Goal: Information Seeking & Learning: Understand process/instructions

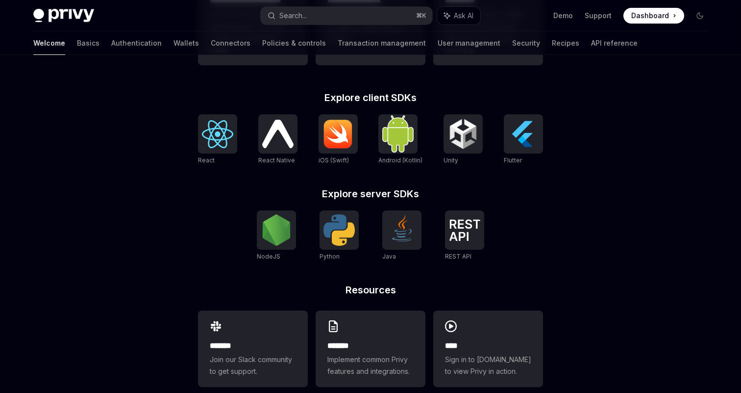
scroll to position [387, 0]
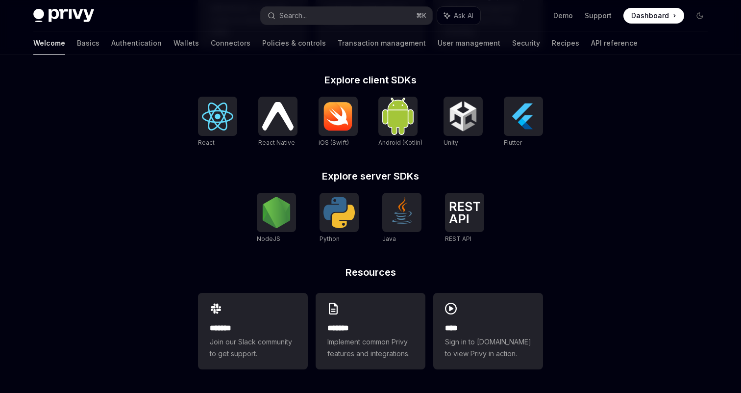
click at [637, 162] on div "**********" at bounding box center [370, 30] width 741 height 725
click at [270, 207] on img at bounding box center [276, 212] width 31 height 31
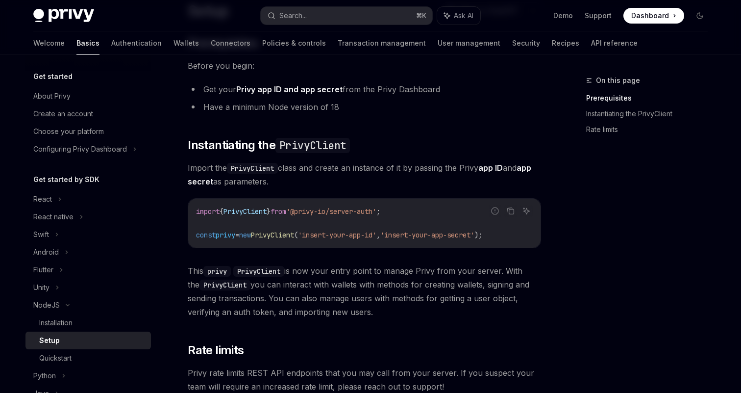
scroll to position [92, 0]
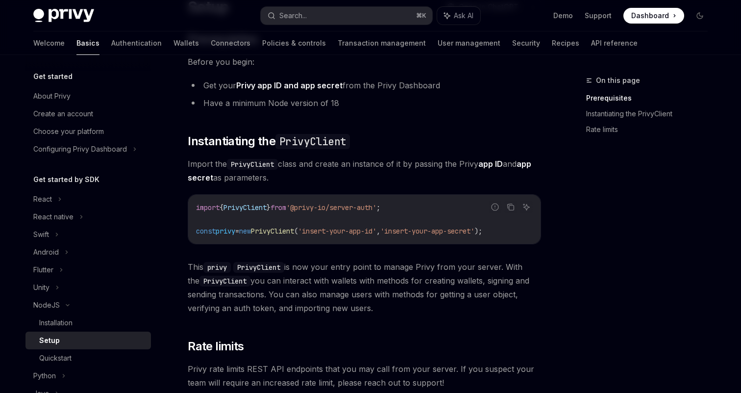
click at [310, 208] on span "'@privy-io/server-auth'" at bounding box center [331, 207] width 90 height 9
click at [333, 207] on span "'@privy-io/server-auth'" at bounding box center [331, 207] width 90 height 9
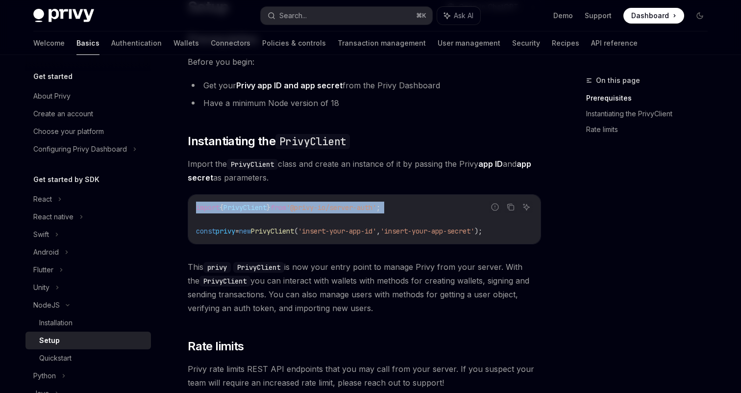
click at [333, 207] on span "'@privy-io/server-auth'" at bounding box center [331, 207] width 90 height 9
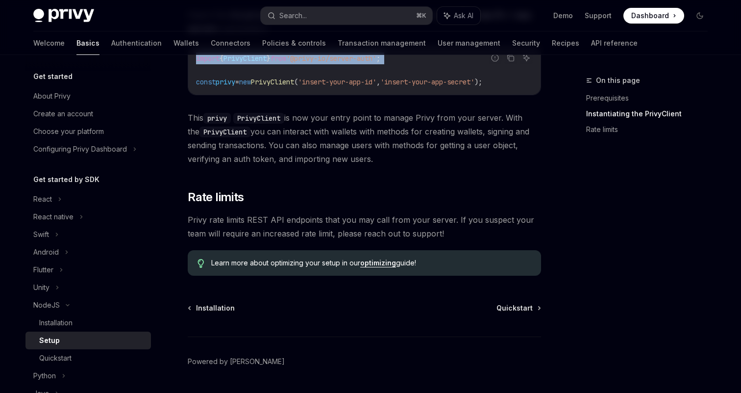
scroll to position [270, 0]
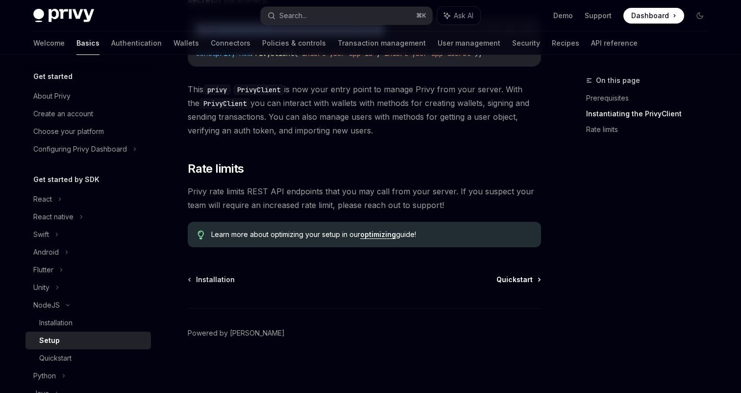
click at [511, 279] on span "Quickstart" at bounding box center [515, 280] width 36 height 10
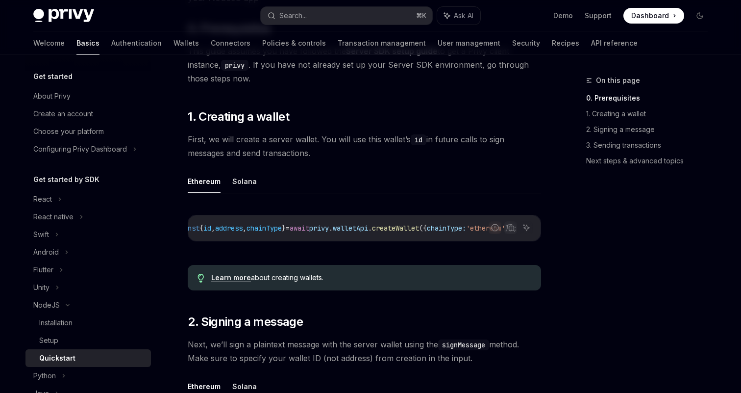
scroll to position [0, 62]
click at [573, 313] on div "On this page 0. Prerequisites 1. Creating a wallet 2. Signing a message 3. Send…" at bounding box center [641, 234] width 149 height 318
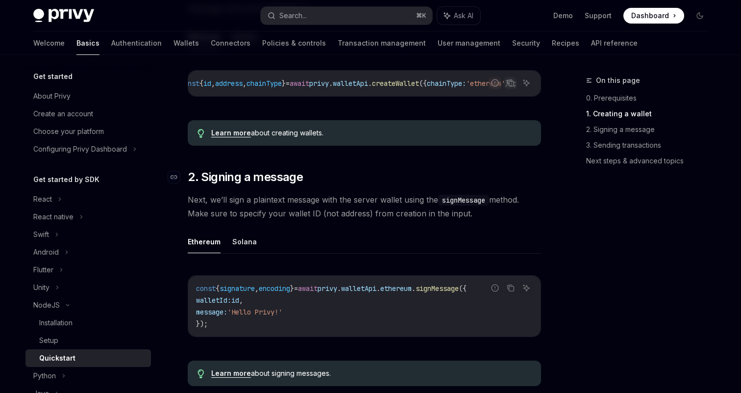
scroll to position [281, 0]
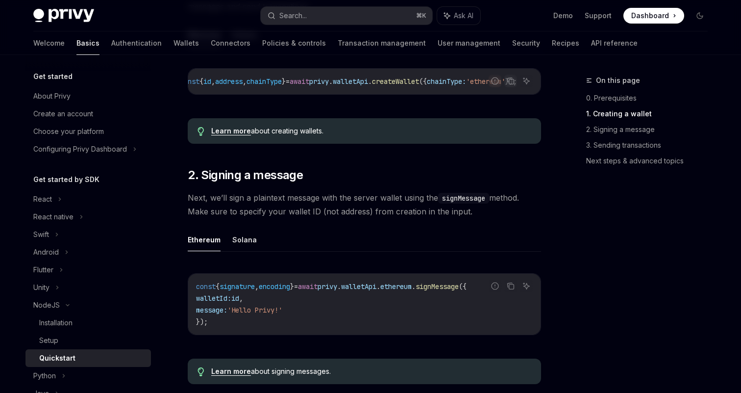
click at [585, 328] on div "On this page 0. Prerequisites 1. Creating a wallet 2. Signing a message 3. Send…" at bounding box center [641, 234] width 149 height 318
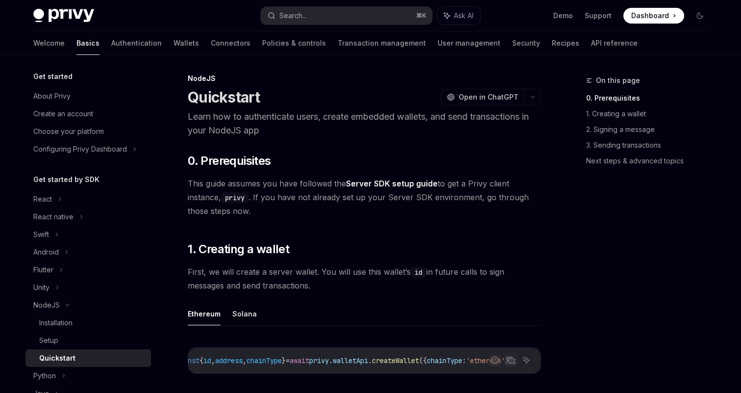
scroll to position [0, 0]
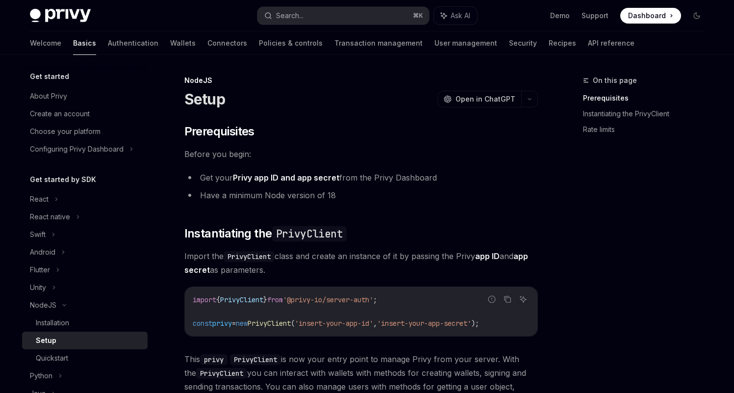
scroll to position [26, 0]
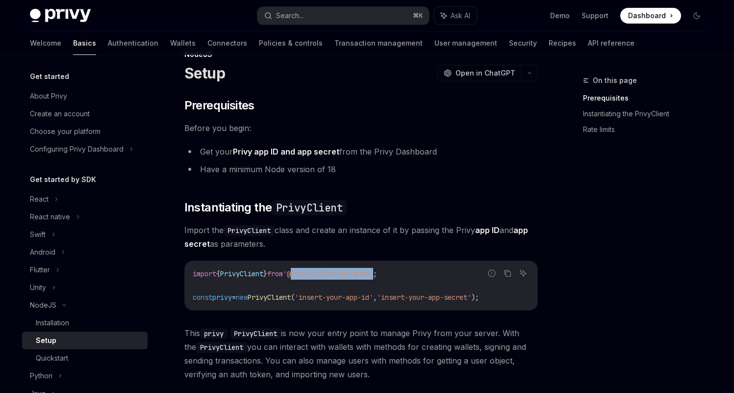
drag, startPoint x: 304, startPoint y: 274, endPoint x: 390, endPoint y: 277, distance: 85.9
click at [373, 277] on span "'@privy-io/server-auth'" at bounding box center [328, 273] width 90 height 9
copy span "@privy-io/server-auth"
click at [291, 301] on span "PrivyClient" at bounding box center [269, 297] width 43 height 9
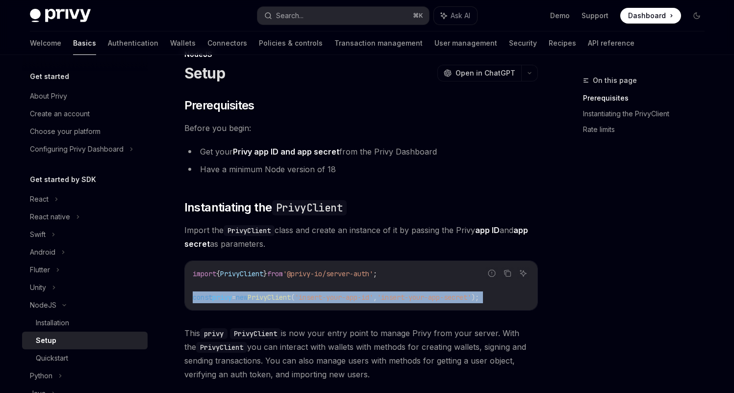
click at [291, 301] on span "PrivyClient" at bounding box center [269, 297] width 43 height 9
copy div "const privy = new PrivyClient ( 'insert-your-app-id' , 'insert-your-app-secret'…"
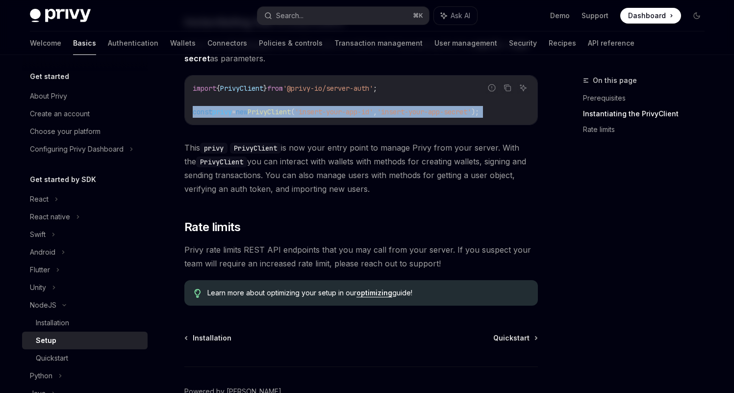
scroll to position [270, 0]
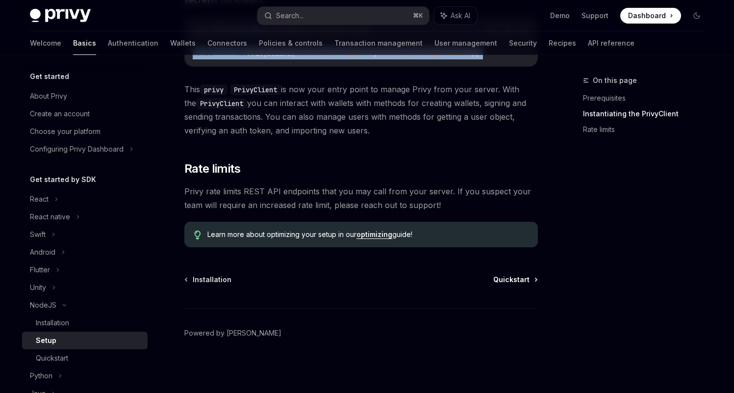
click at [519, 281] on span "Quickstart" at bounding box center [511, 280] width 36 height 10
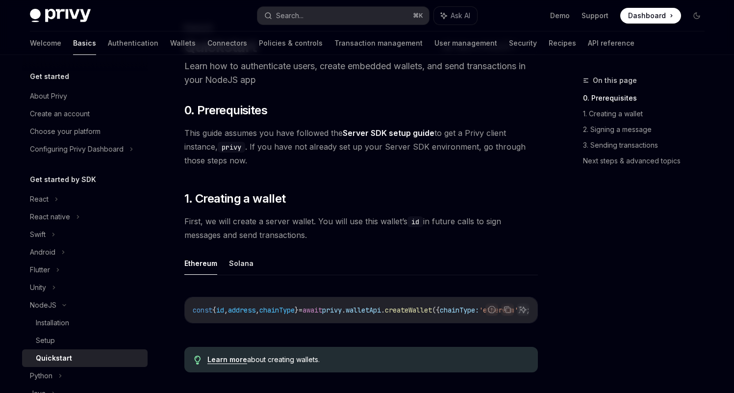
scroll to position [144, 0]
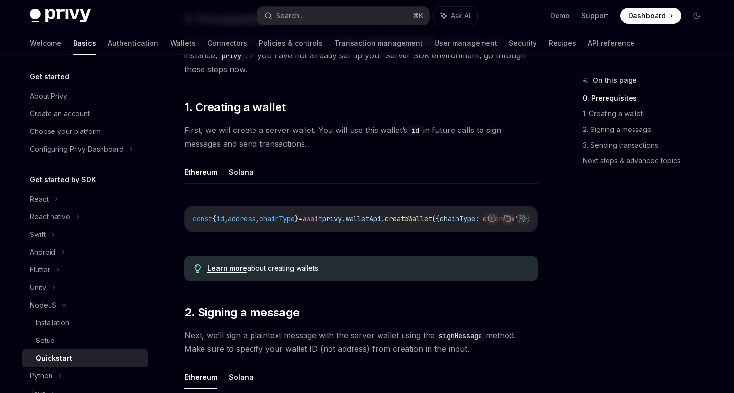
click at [303, 222] on span "=" at bounding box center [301, 218] width 4 height 9
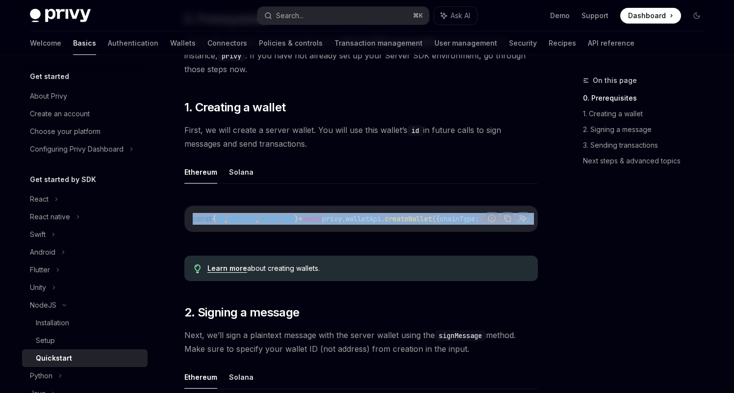
click at [303, 222] on span "=" at bounding box center [301, 218] width 4 height 9
copy div "const { id , address , chainType } = await privy . walletApi . createWallet ({ …"
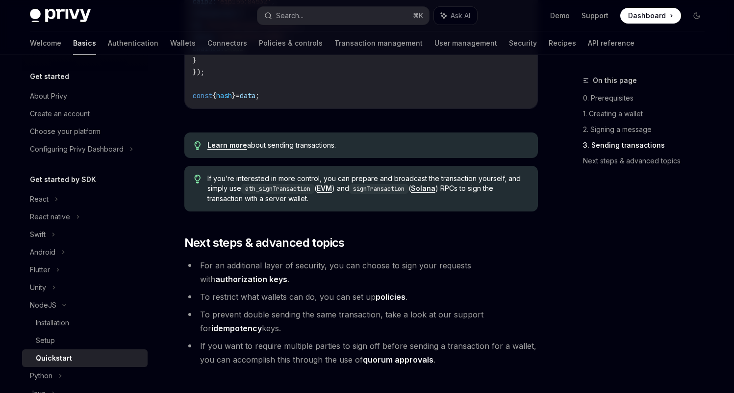
scroll to position [1072, 0]
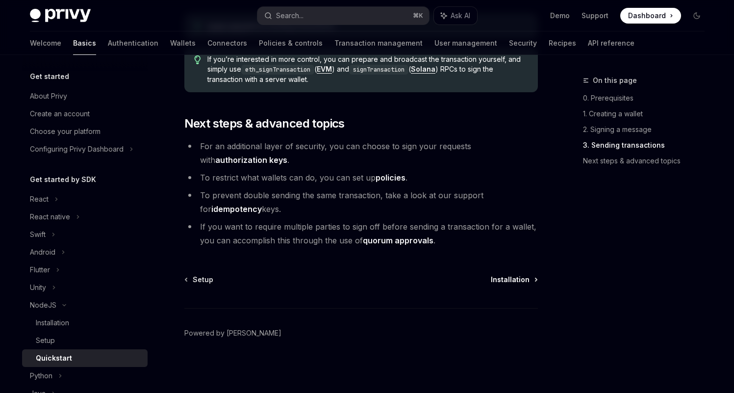
click at [502, 280] on span "Installation" at bounding box center [510, 280] width 39 height 10
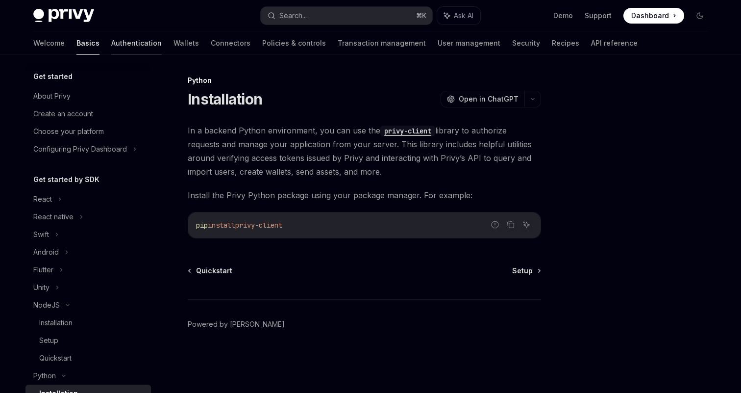
click at [111, 46] on link "Authentication" at bounding box center [136, 43] width 51 height 24
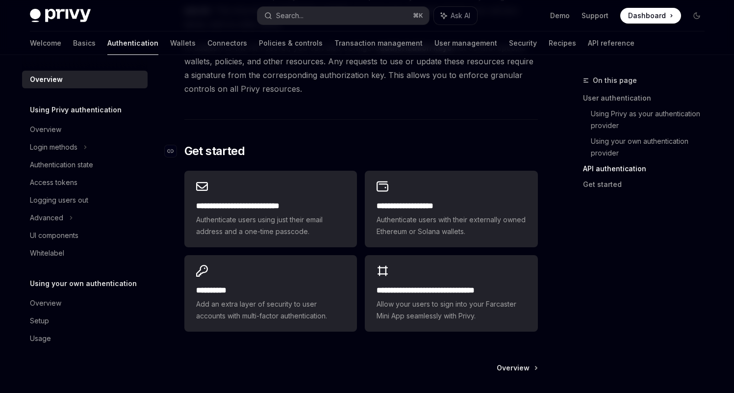
scroll to position [756, 0]
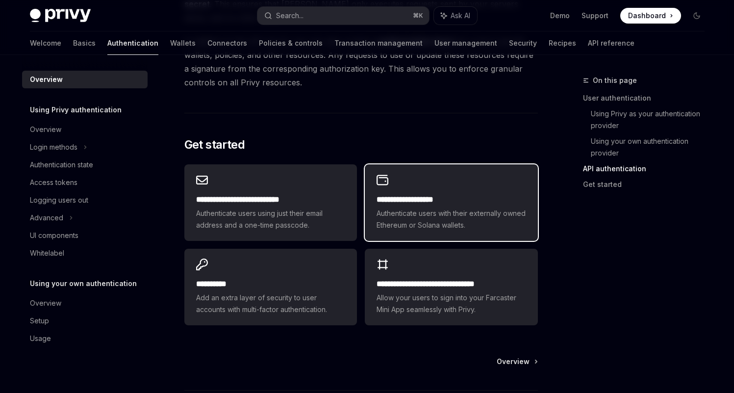
click at [502, 226] on span "Authenticate users with their externally owned Ethereum or Solana wallets." at bounding box center [451, 219] width 149 height 24
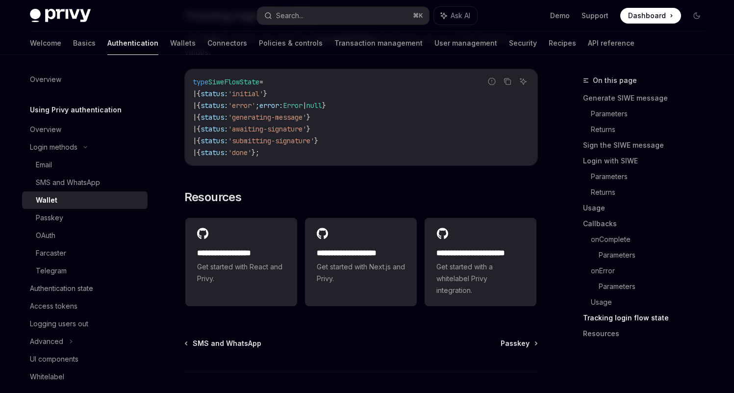
scroll to position [2518, 0]
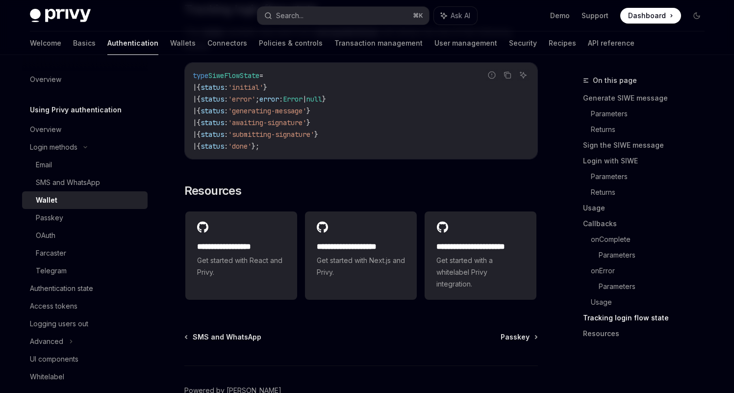
click at [519, 350] on div "SMS and WhatsApp Passkey Powered by [PERSON_NAME]" at bounding box center [361, 391] width 354 height 118
click at [170, 48] on link "Wallets" at bounding box center [182, 43] width 25 height 24
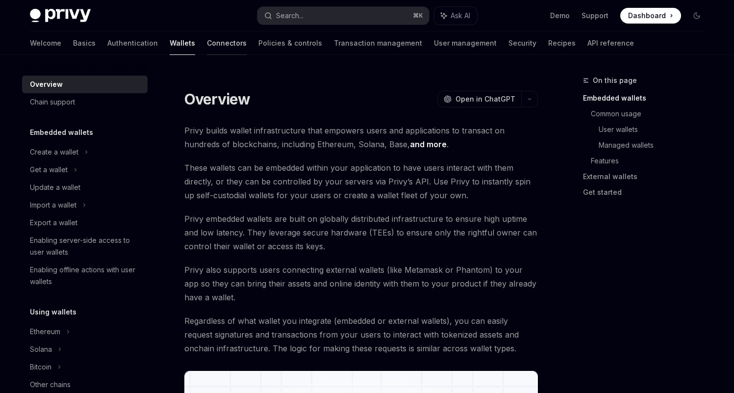
click at [207, 46] on link "Connectors" at bounding box center [227, 43] width 40 height 24
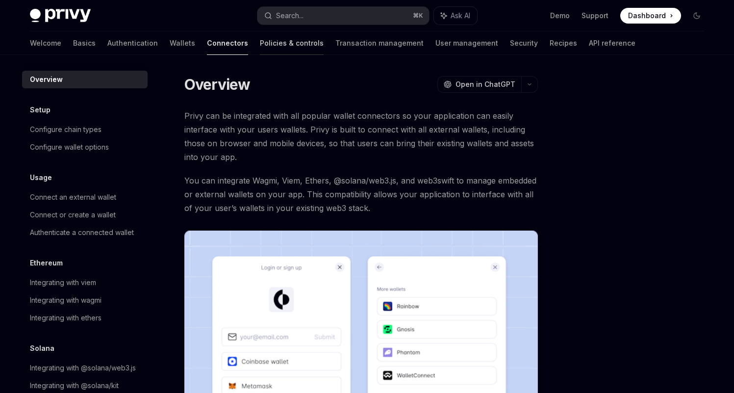
click at [260, 50] on link "Policies & controls" at bounding box center [292, 43] width 64 height 24
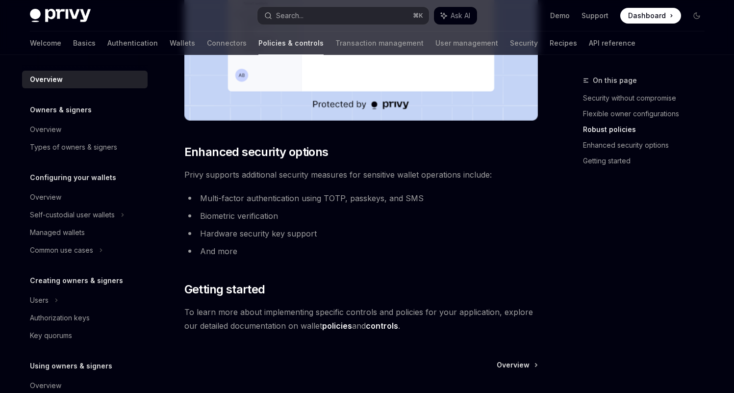
scroll to position [845, 0]
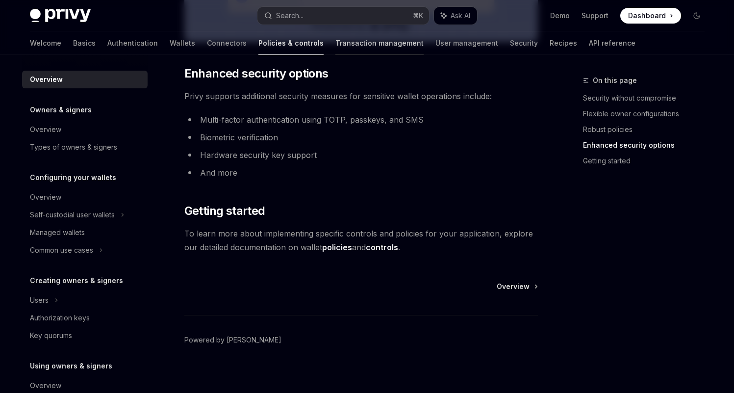
click at [335, 40] on link "Transaction management" at bounding box center [379, 43] width 88 height 24
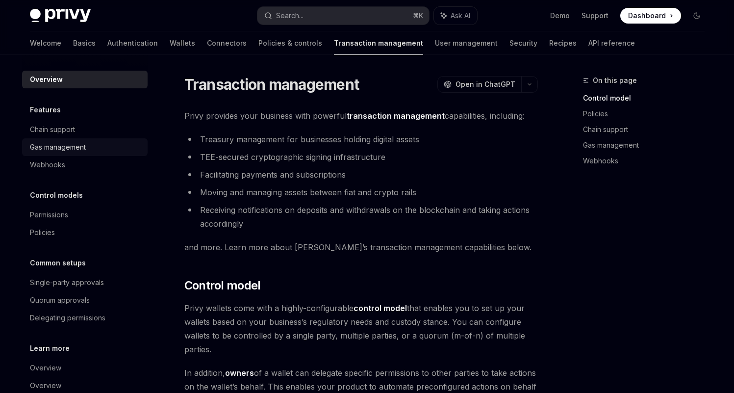
click at [109, 153] on link "Gas management" at bounding box center [85, 147] width 126 height 18
type textarea "*"
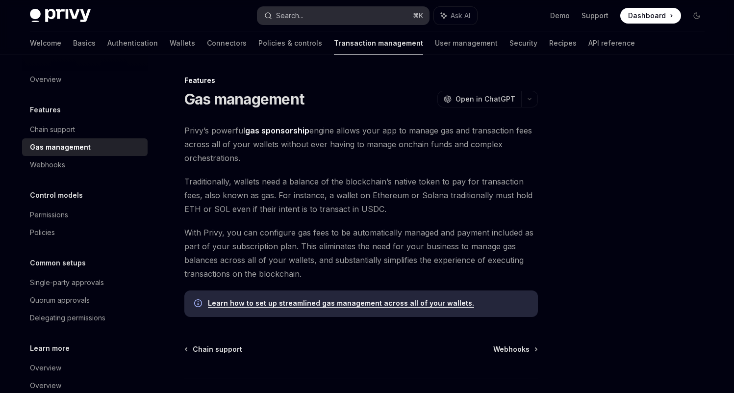
click at [343, 16] on button "Search... ⌘ K" at bounding box center [343, 16] width 172 height 18
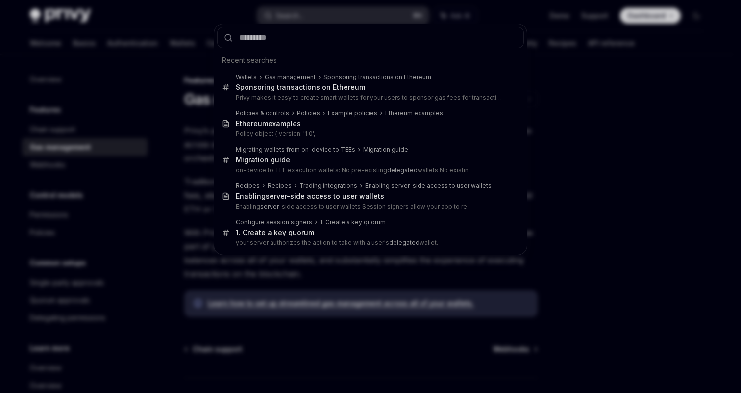
type input "*"
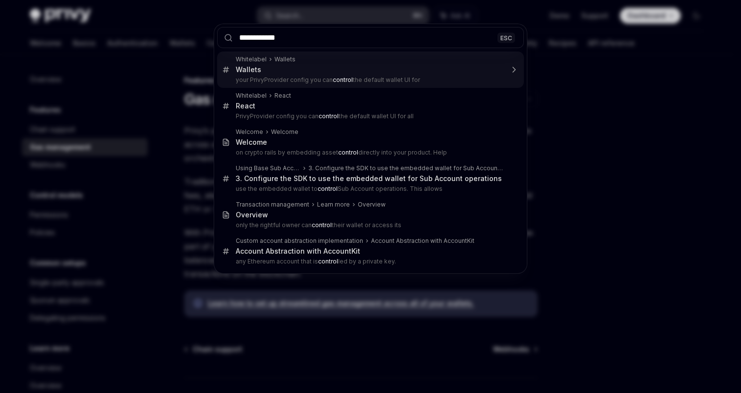
type input "**********"
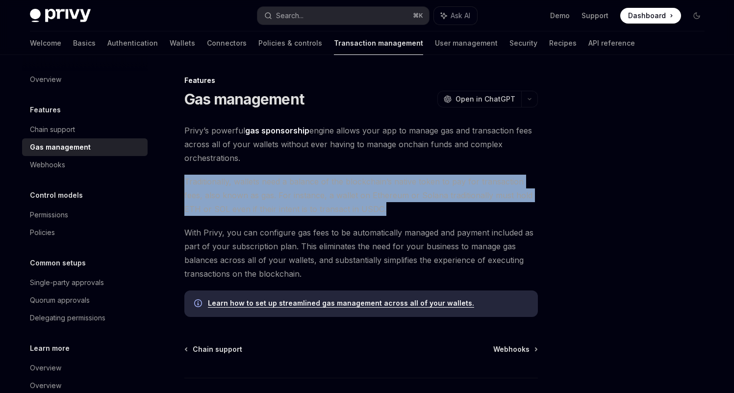
drag, startPoint x: 177, startPoint y: 179, endPoint x: 414, endPoint y: 209, distance: 239.1
click at [404, 209] on div "Features Gas management OpenAI Open in ChatGPT OpenAI Open in ChatGPT [PERSON_N…" at bounding box center [269, 269] width 541 height 388
click at [414, 209] on span "Traditionally, wallets need a balance of the blockchain’s native token to pay f…" at bounding box center [361, 195] width 354 height 41
drag, startPoint x: 366, startPoint y: 210, endPoint x: 242, endPoint y: 171, distance: 129.5
click at [242, 171] on div "Privy’s powerful gas sponsorship engine allows your app to manage gas and trans…" at bounding box center [361, 220] width 354 height 193
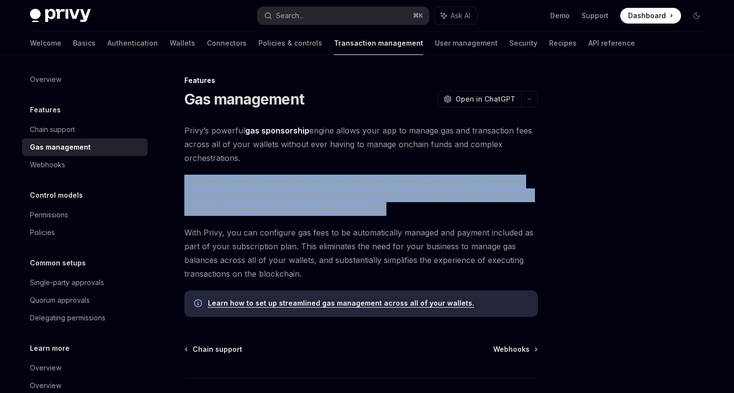
click at [242, 171] on div "Privy’s powerful gas sponsorship engine allows your app to manage gas and trans…" at bounding box center [361, 220] width 354 height 193
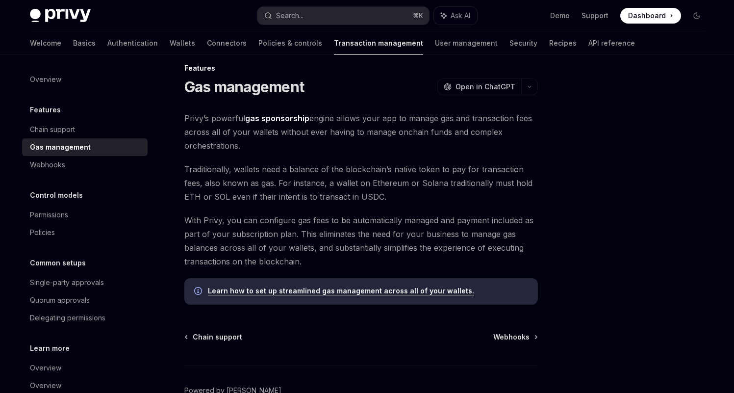
scroll to position [19, 0]
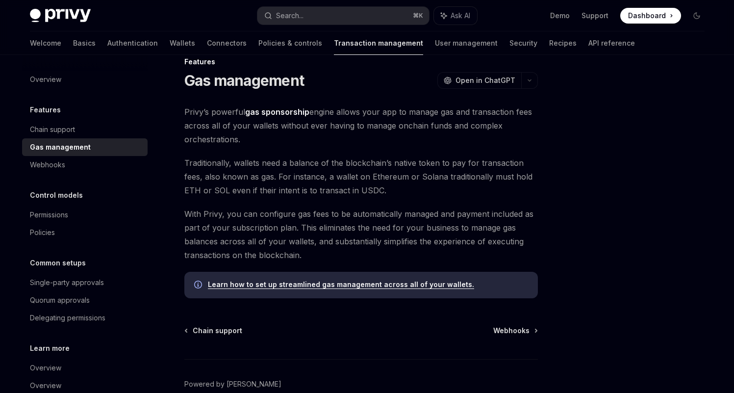
click at [297, 284] on link "Learn how to set up streamlined gas management across all of your wallets." at bounding box center [341, 284] width 266 height 9
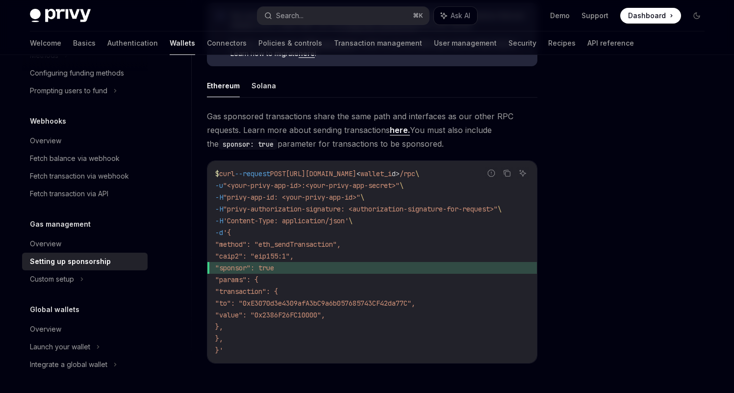
scroll to position [575, 0]
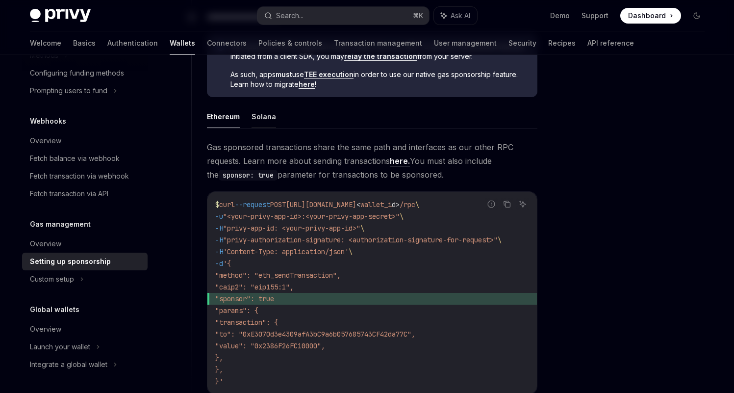
click at [259, 109] on button "Solana" at bounding box center [264, 116] width 25 height 23
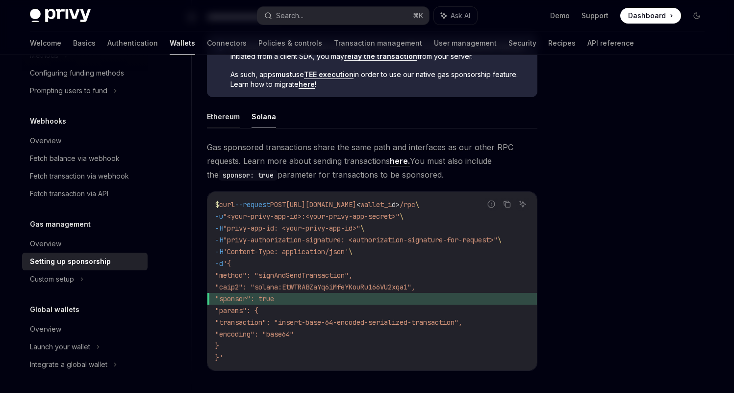
click at [215, 122] on button "Ethereum" at bounding box center [223, 116] width 33 height 23
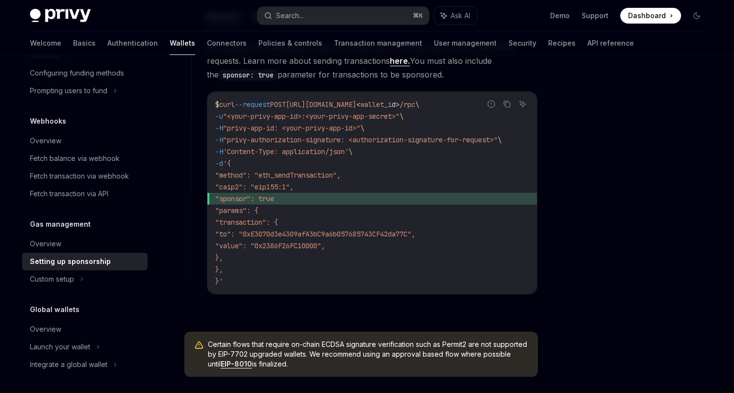
scroll to position [669, 0]
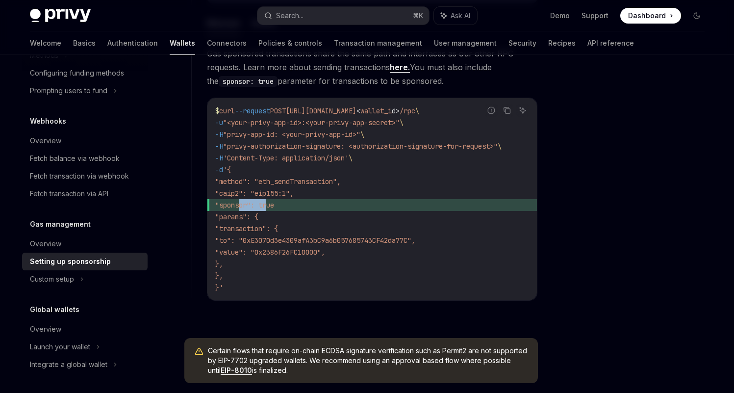
drag, startPoint x: 243, startPoint y: 203, endPoint x: 268, endPoint y: 206, distance: 25.2
click at [268, 206] on span ""sponsor": true" at bounding box center [244, 205] width 59 height 9
click at [267, 204] on span ""sponsor": true" at bounding box center [244, 205] width 59 height 9
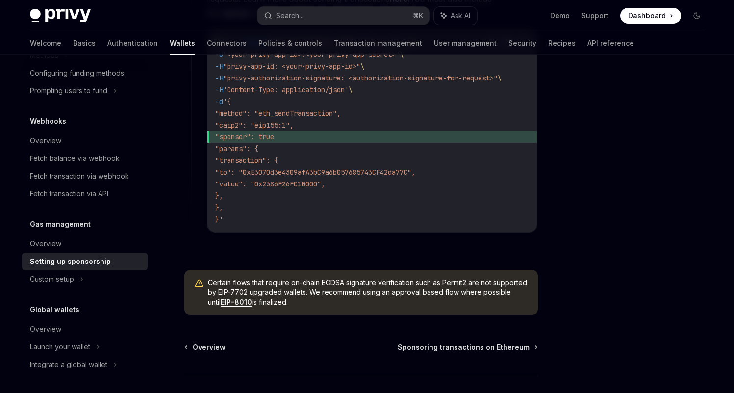
scroll to position [809, 0]
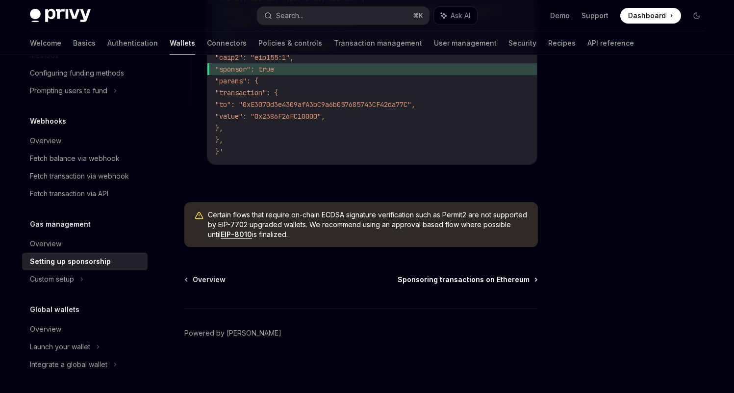
click at [464, 279] on span "Sponsoring transactions on Ethereum" at bounding box center [464, 280] width 132 height 10
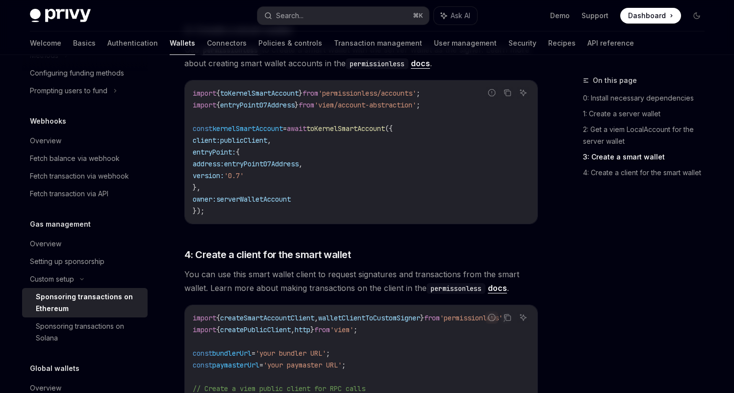
scroll to position [921, 0]
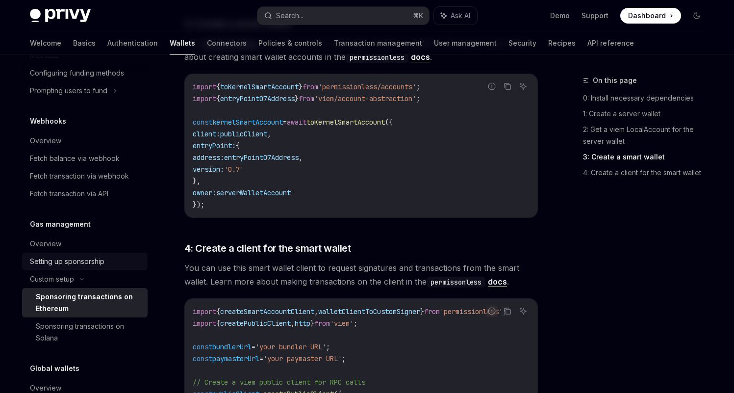
click at [111, 255] on link "Setting up sponsorship" at bounding box center [85, 262] width 126 height 18
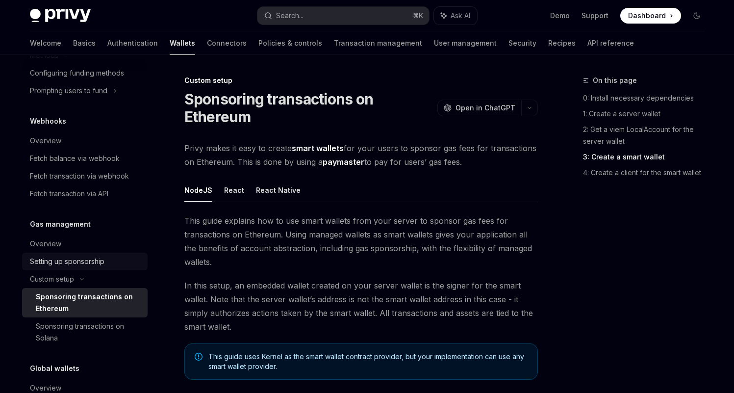
type textarea "*"
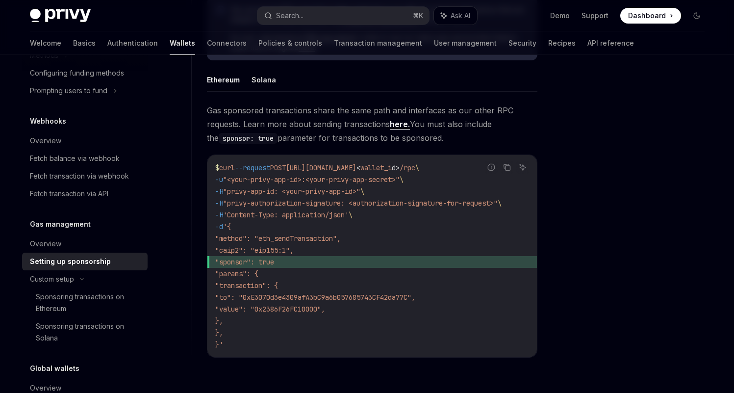
scroll to position [625, 0]
